Goal: Navigation & Orientation: Find specific page/section

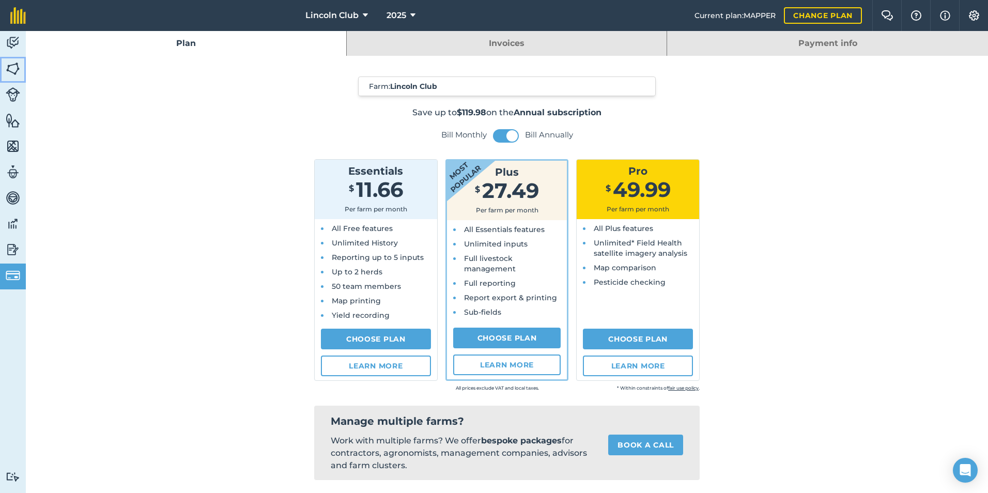
click at [9, 65] on img at bounding box center [13, 68] width 14 height 15
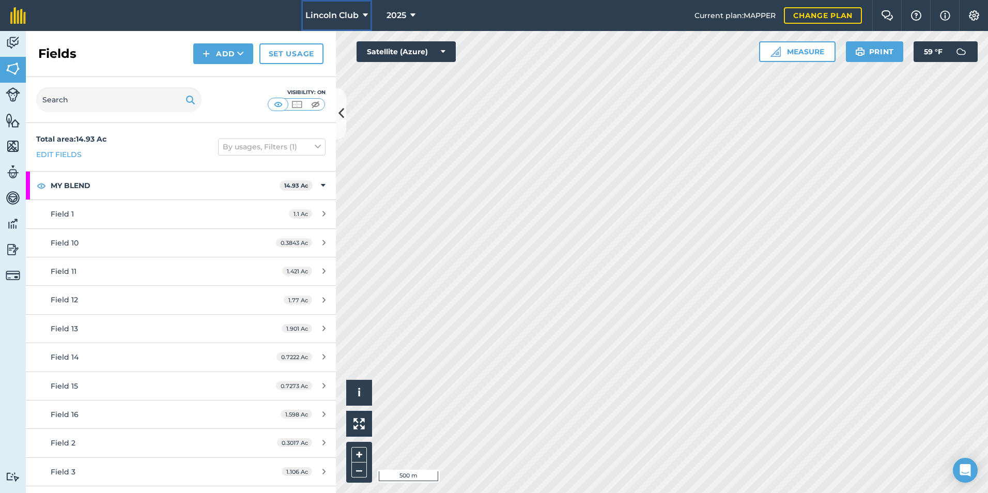
click at [365, 13] on icon at bounding box center [365, 15] width 5 height 12
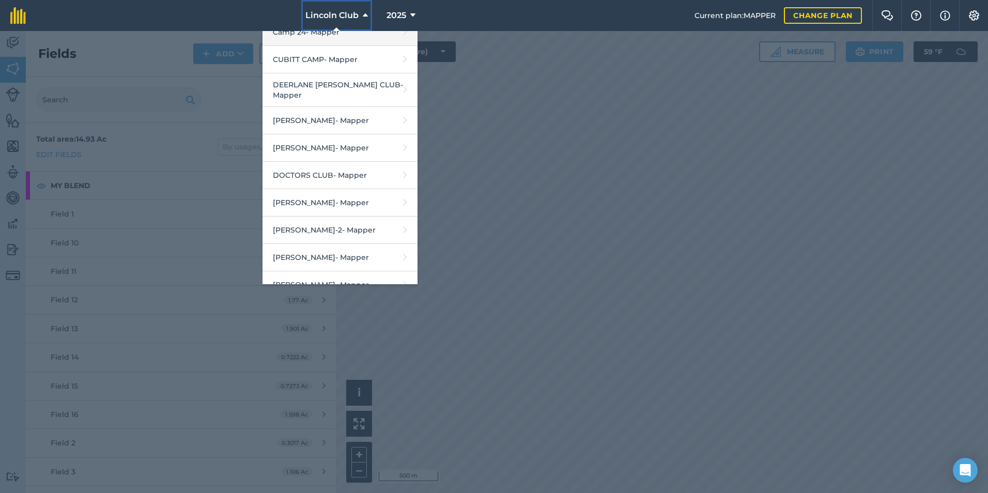
scroll to position [207, 0]
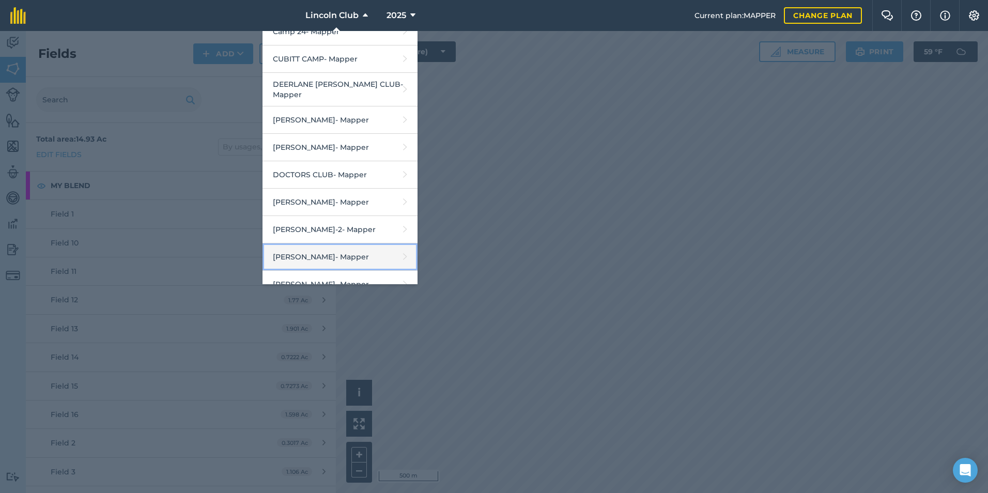
click at [292, 246] on link "[PERSON_NAME] - Mapper" at bounding box center [339, 256] width 155 height 27
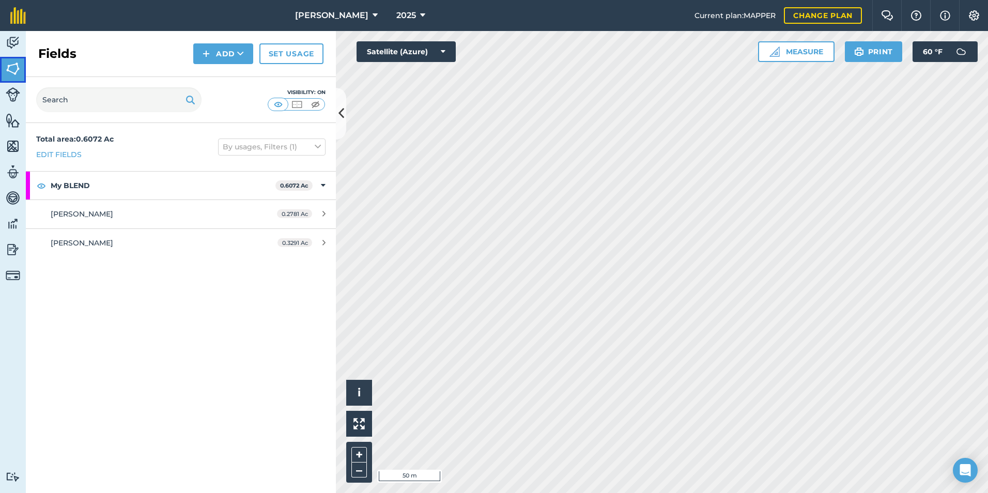
click at [12, 65] on img at bounding box center [13, 68] width 14 height 15
click at [359, 13] on button "[PERSON_NAME]" at bounding box center [336, 15] width 91 height 31
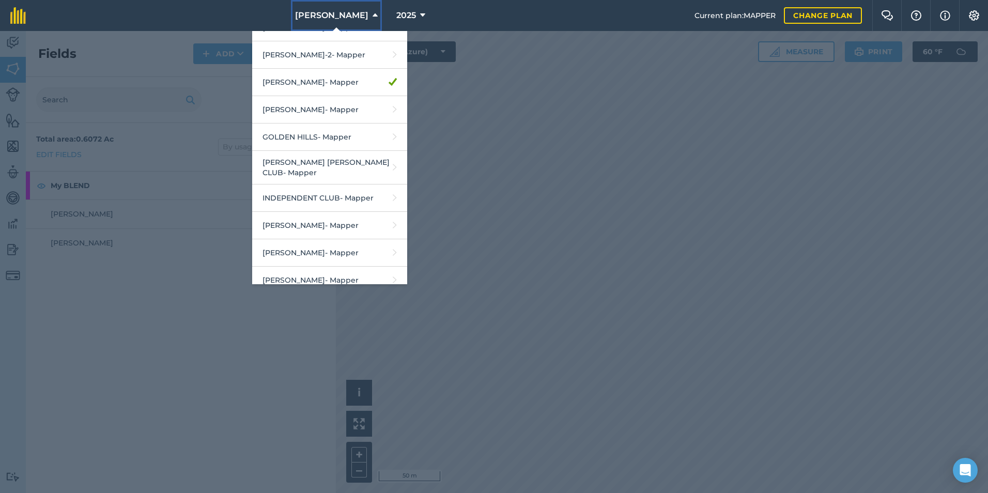
scroll to position [568, 0]
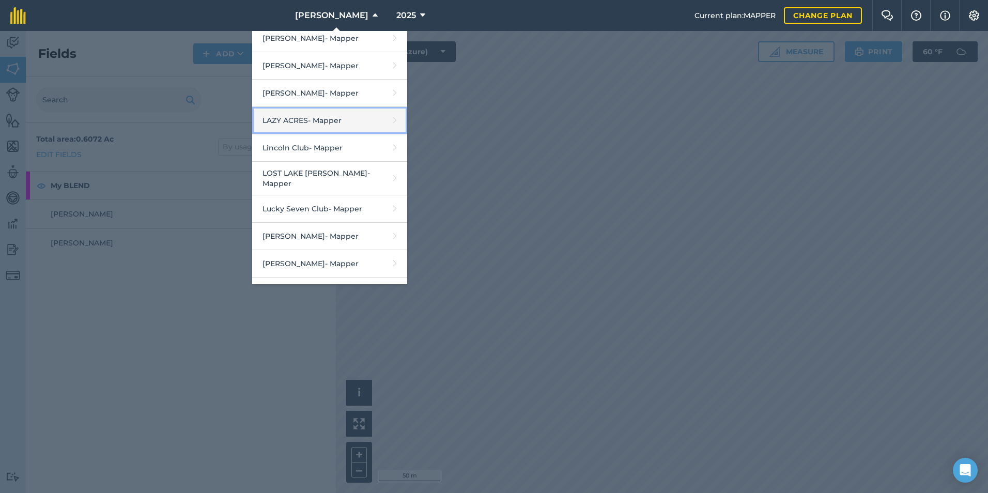
click at [345, 113] on link "LAZY ACRES - Mapper" at bounding box center [329, 120] width 155 height 27
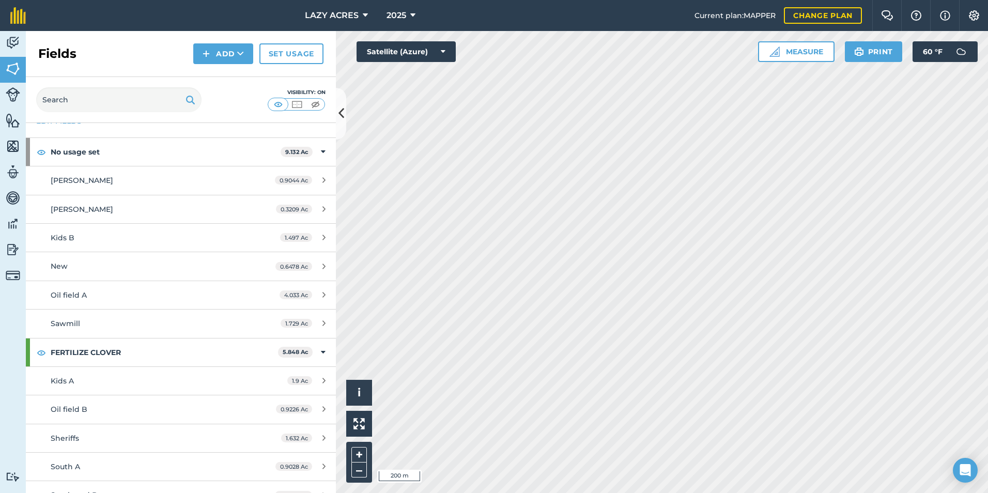
scroll to position [50, 0]
